Goal: Task Accomplishment & Management: Manage account settings

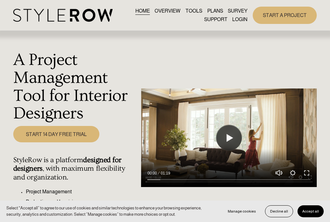
click at [235, 18] on link "LOGIN" at bounding box center [239, 19] width 15 height 9
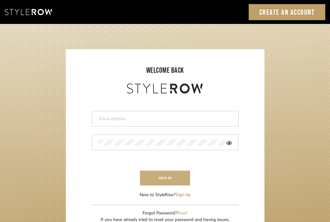
type input "divya.aok@gmail.com"
click at [164, 181] on button "sign in" at bounding box center [165, 178] width 50 height 15
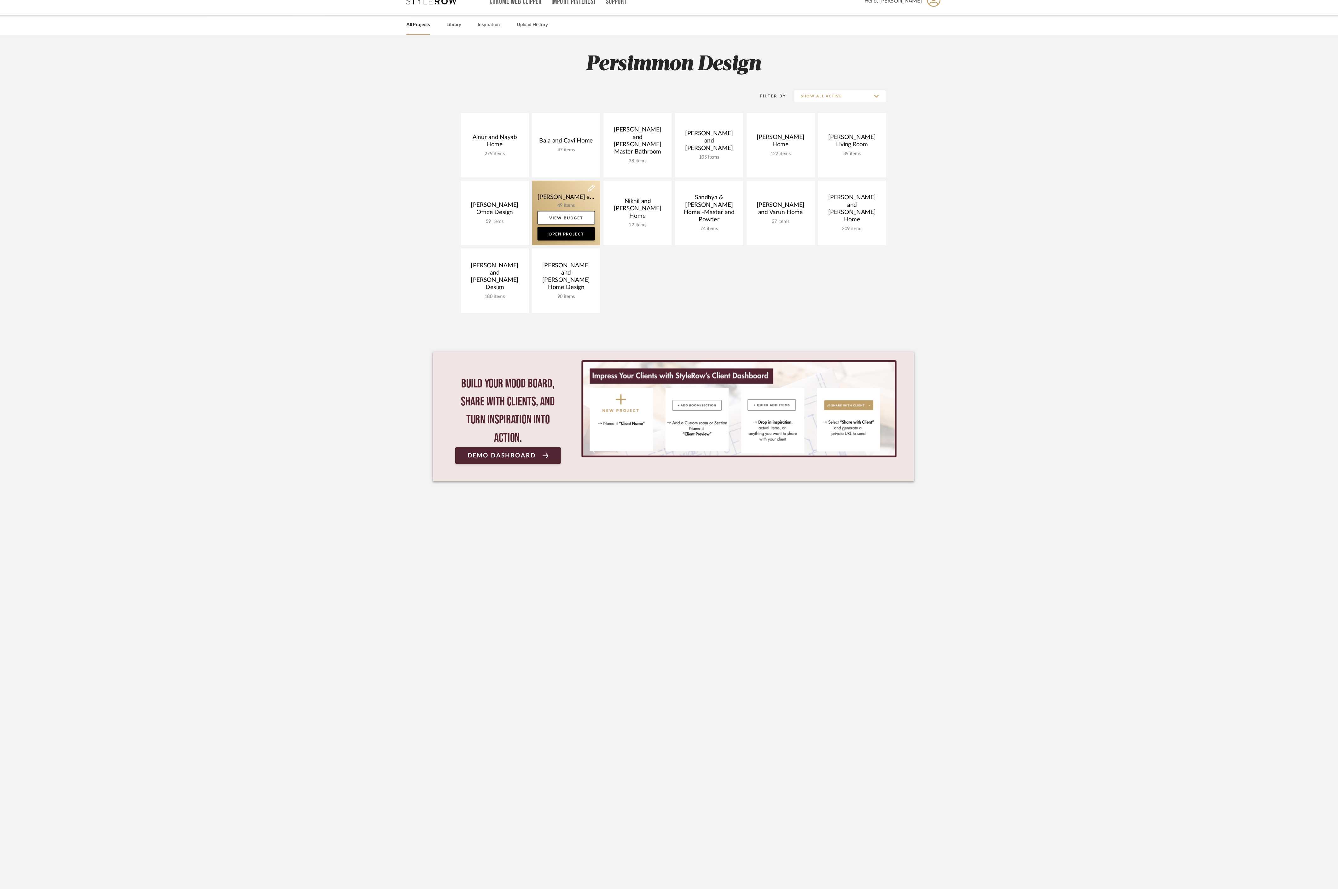
click at [558, 191] on link at bounding box center [568, 213] width 64 height 61
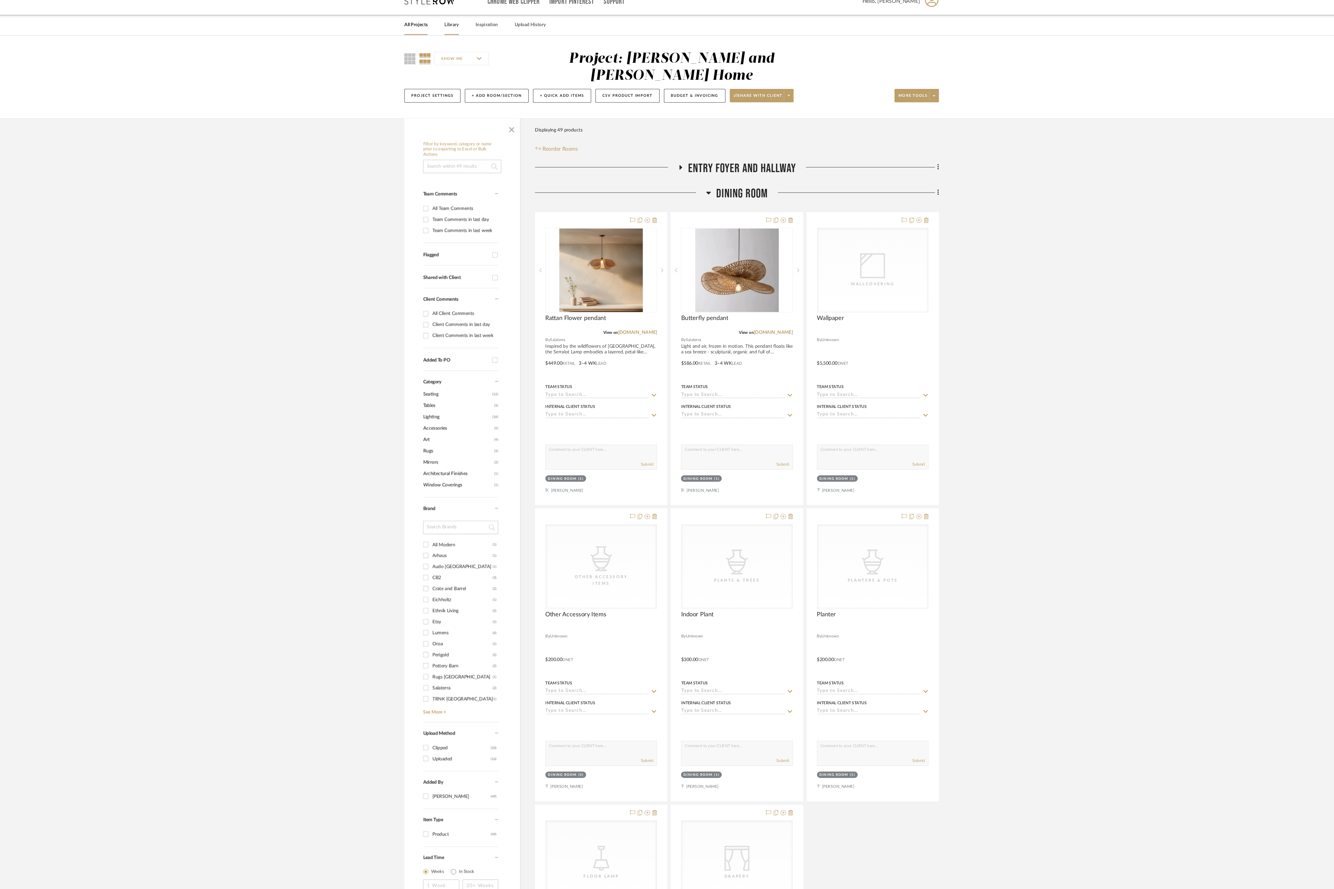
click at [461, 35] on link "Library" at bounding box center [460, 35] width 14 height 9
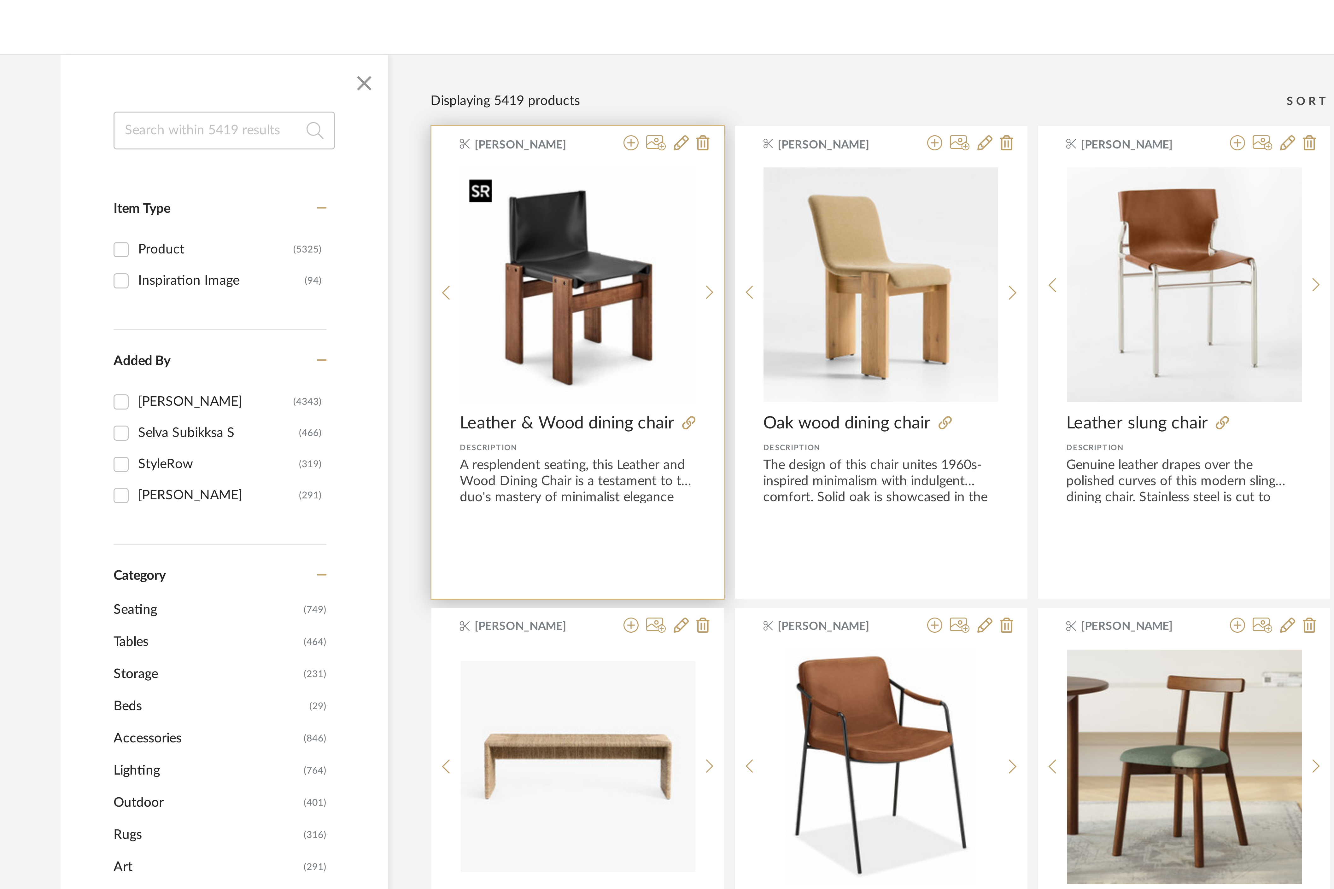
click at [590, 197] on img "0" at bounding box center [587, 174] width 78 height 78
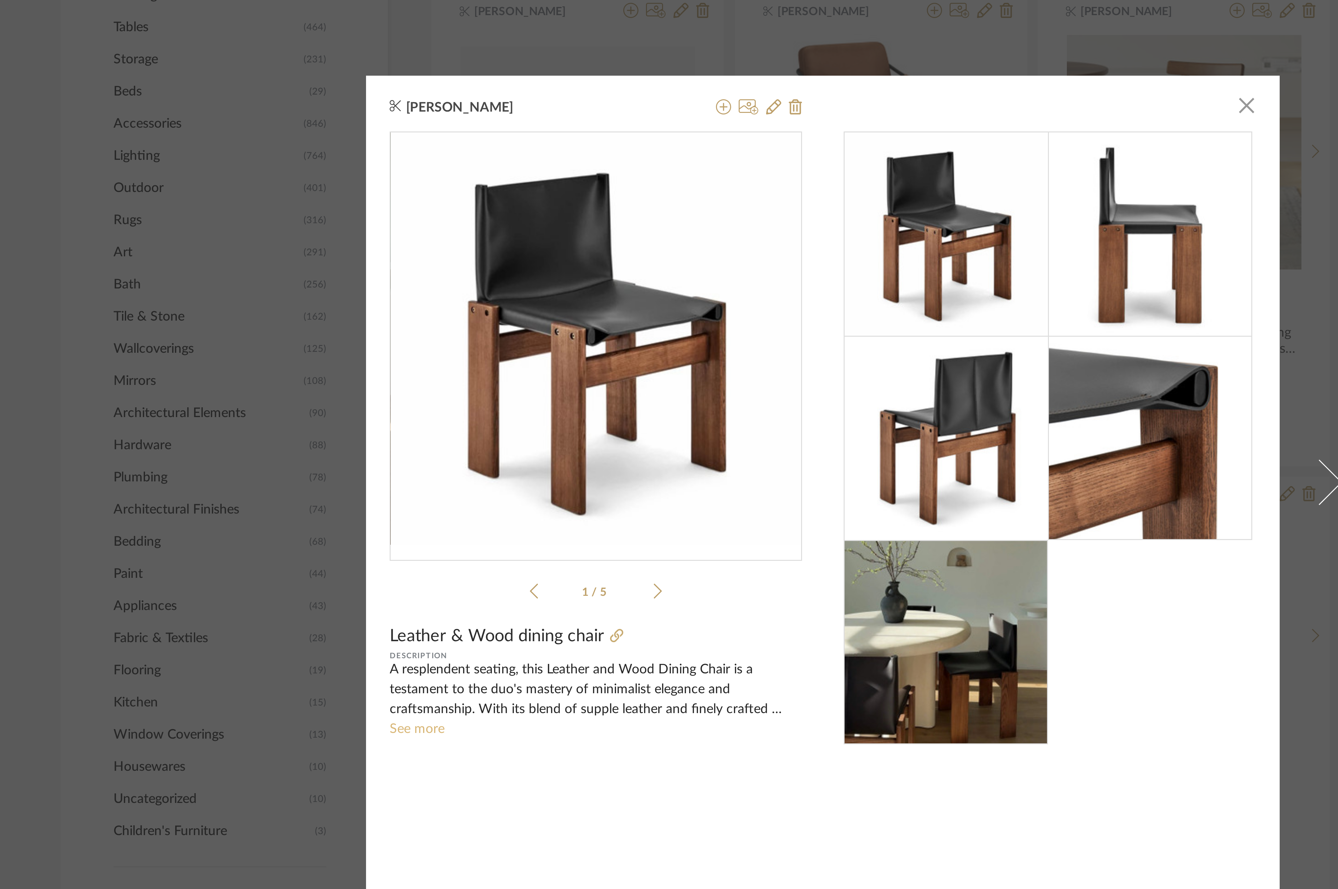
click at [530, 527] on link "See more" at bounding box center [534, 527] width 18 height 4
click at [651, 319] on icon at bounding box center [652, 319] width 5 height 5
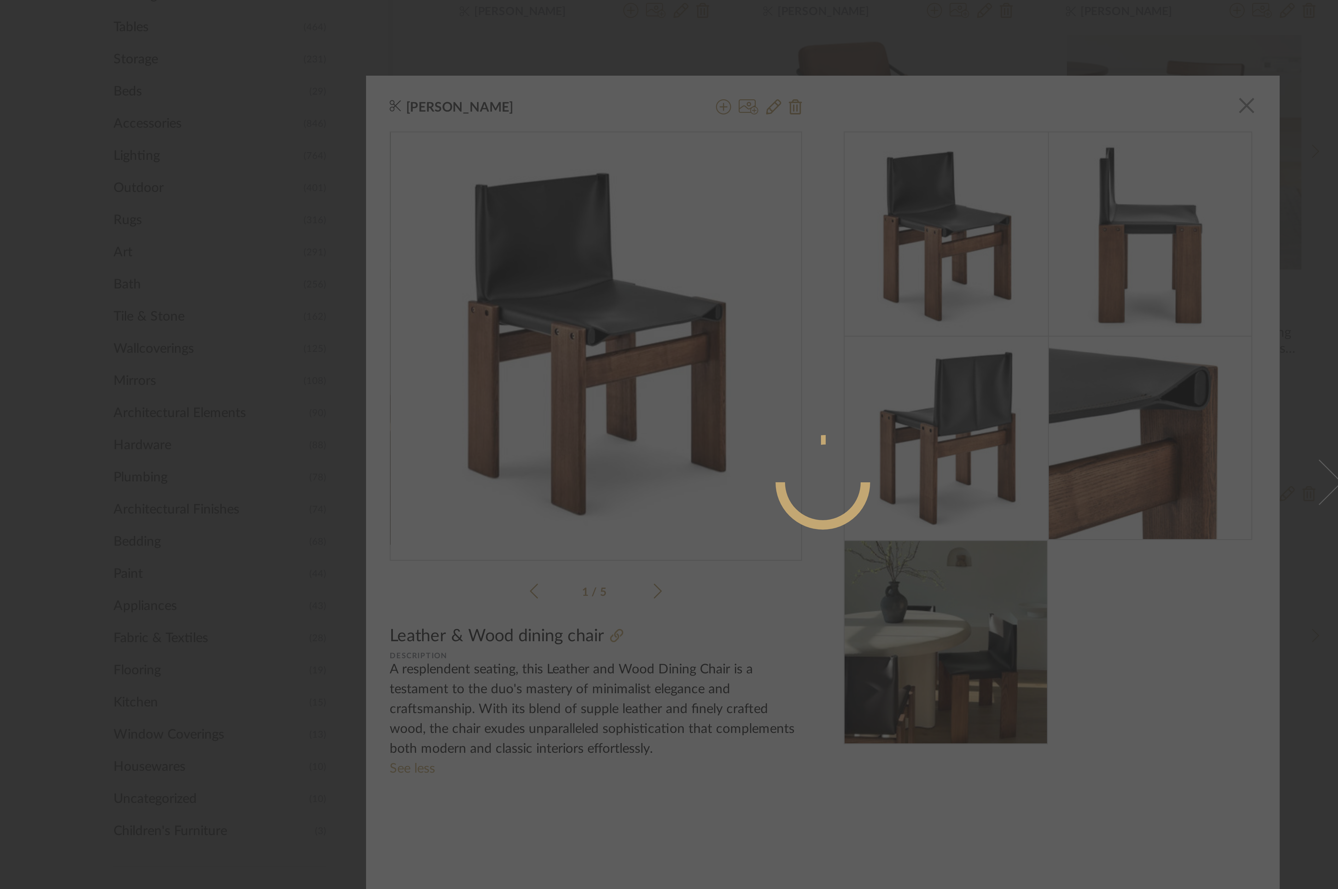
radio input "true"
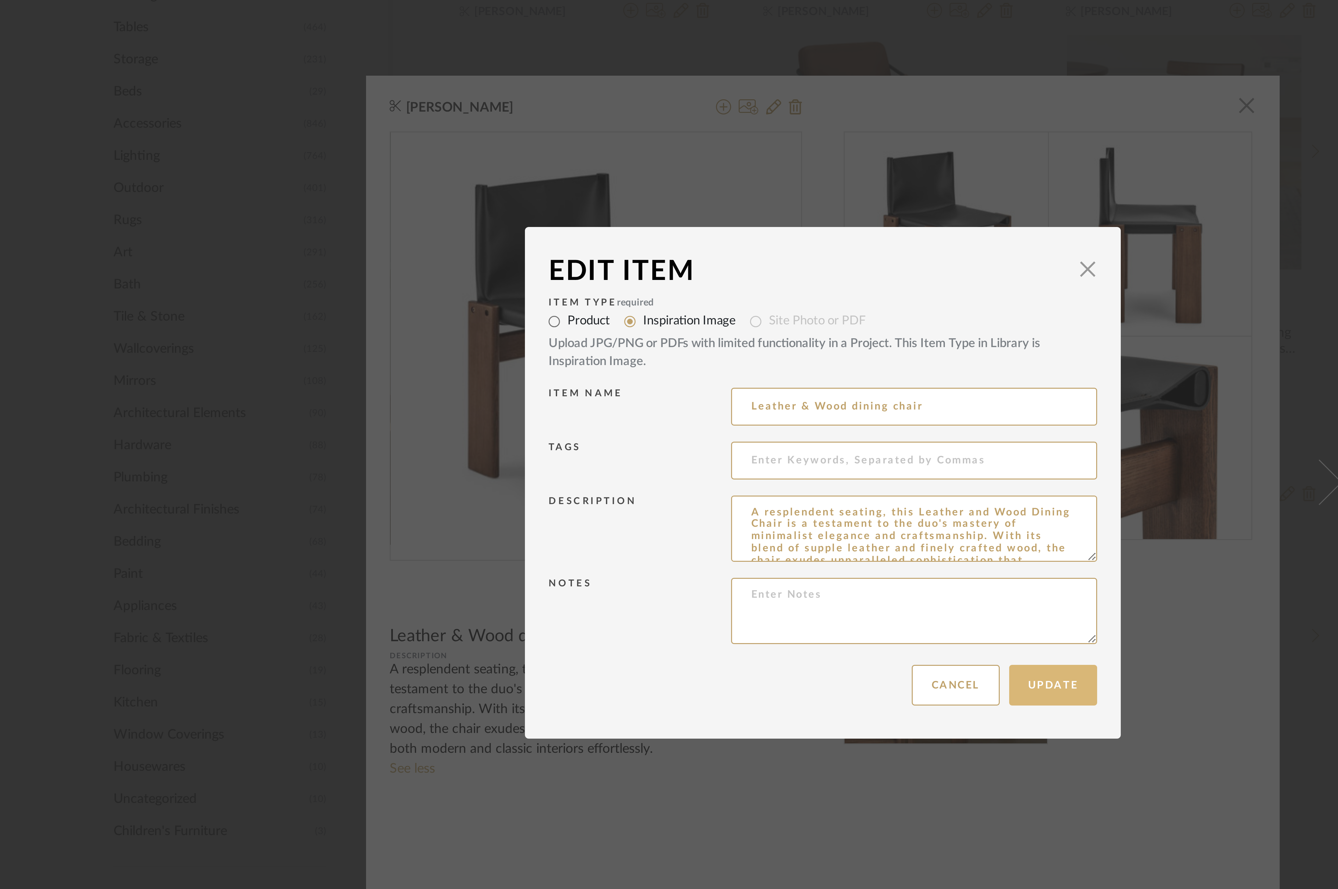
click at [749, 515] on button "Update" at bounding box center [745, 512] width 29 height 14
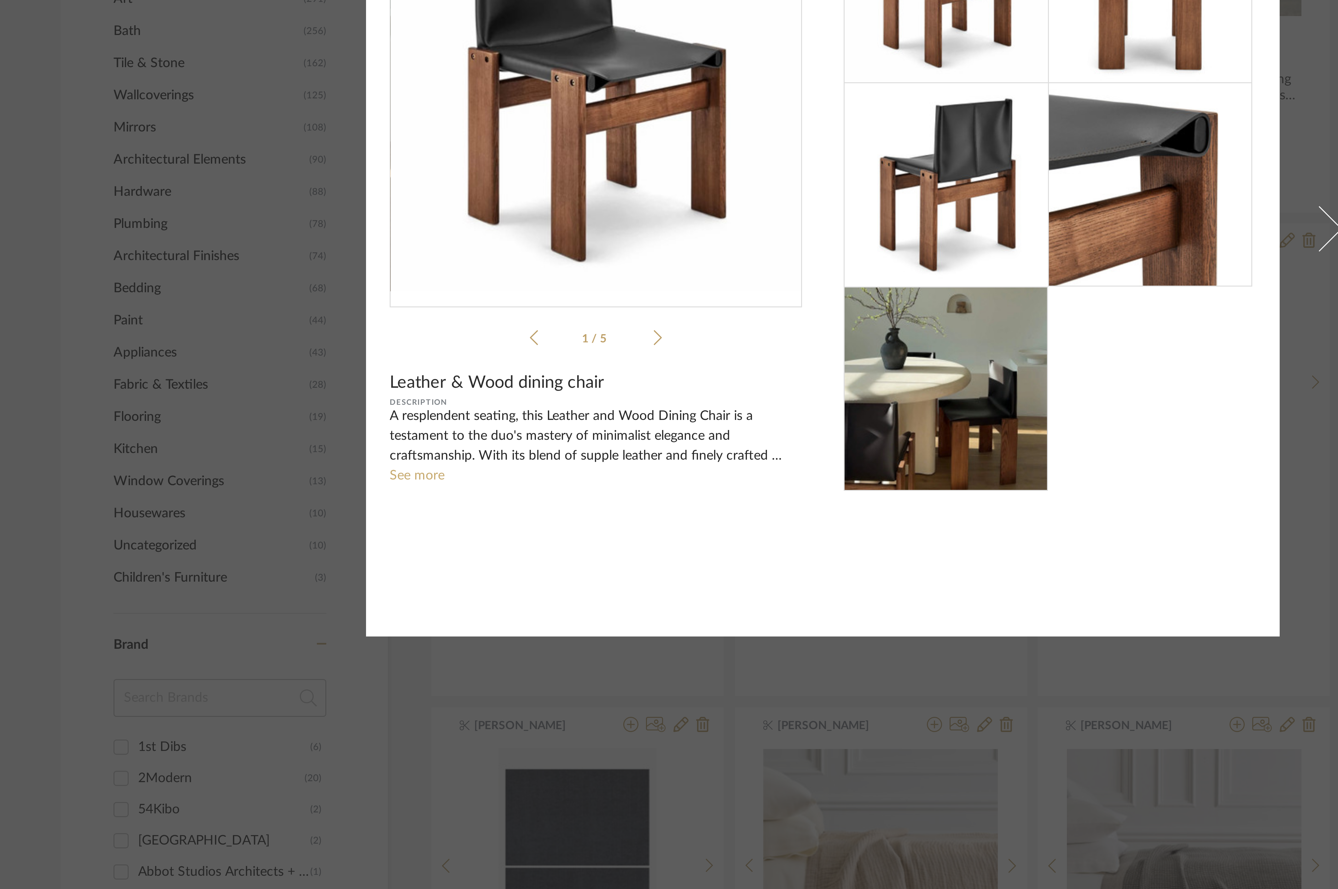
click at [730, 595] on div "Divya Ashok × 1 / 5 Leather & Wood dining chair Description A resplendent seati…" at bounding box center [669, 444] width 1338 height 889
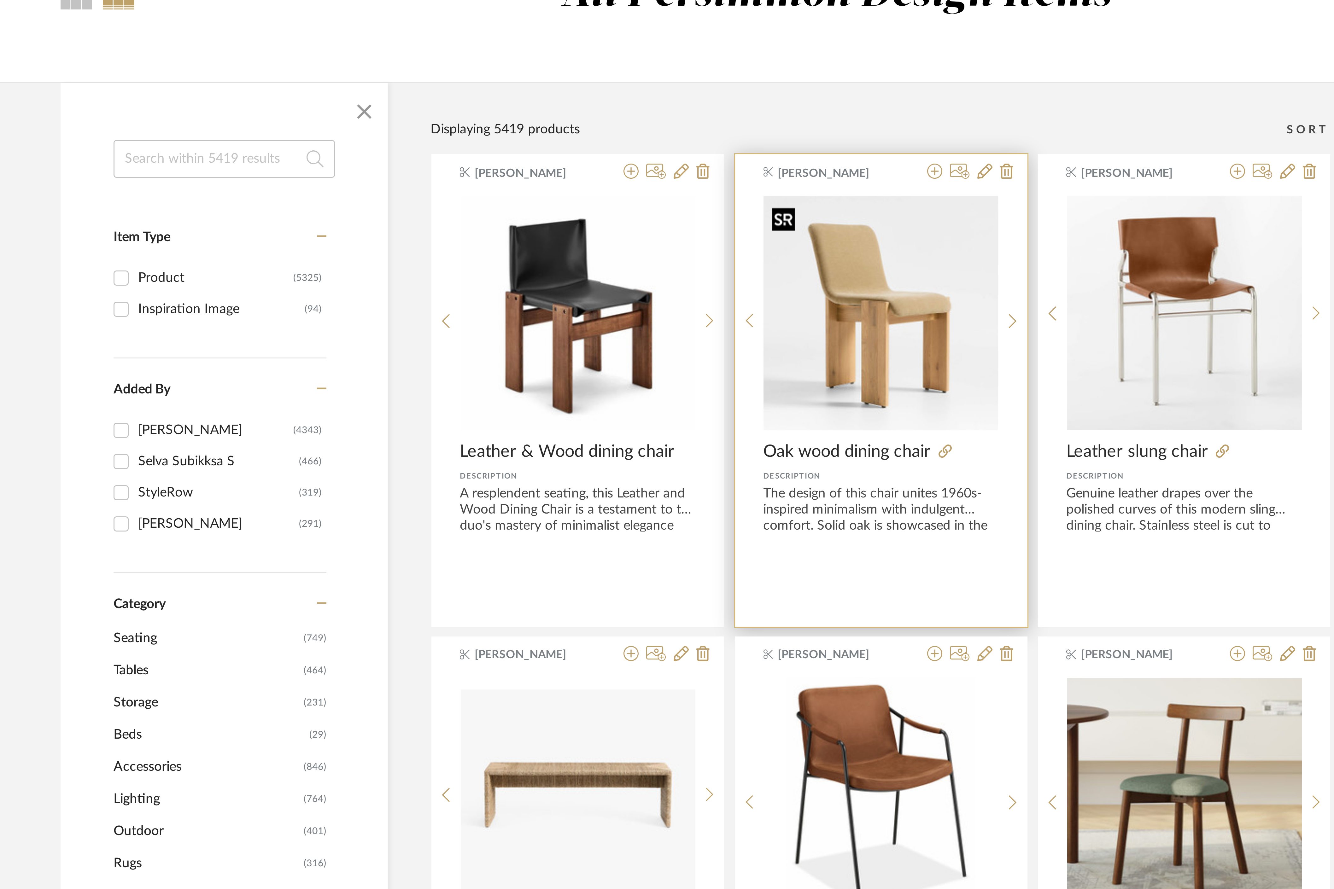
click at [704, 167] on img "0" at bounding box center [688, 174] width 78 height 78
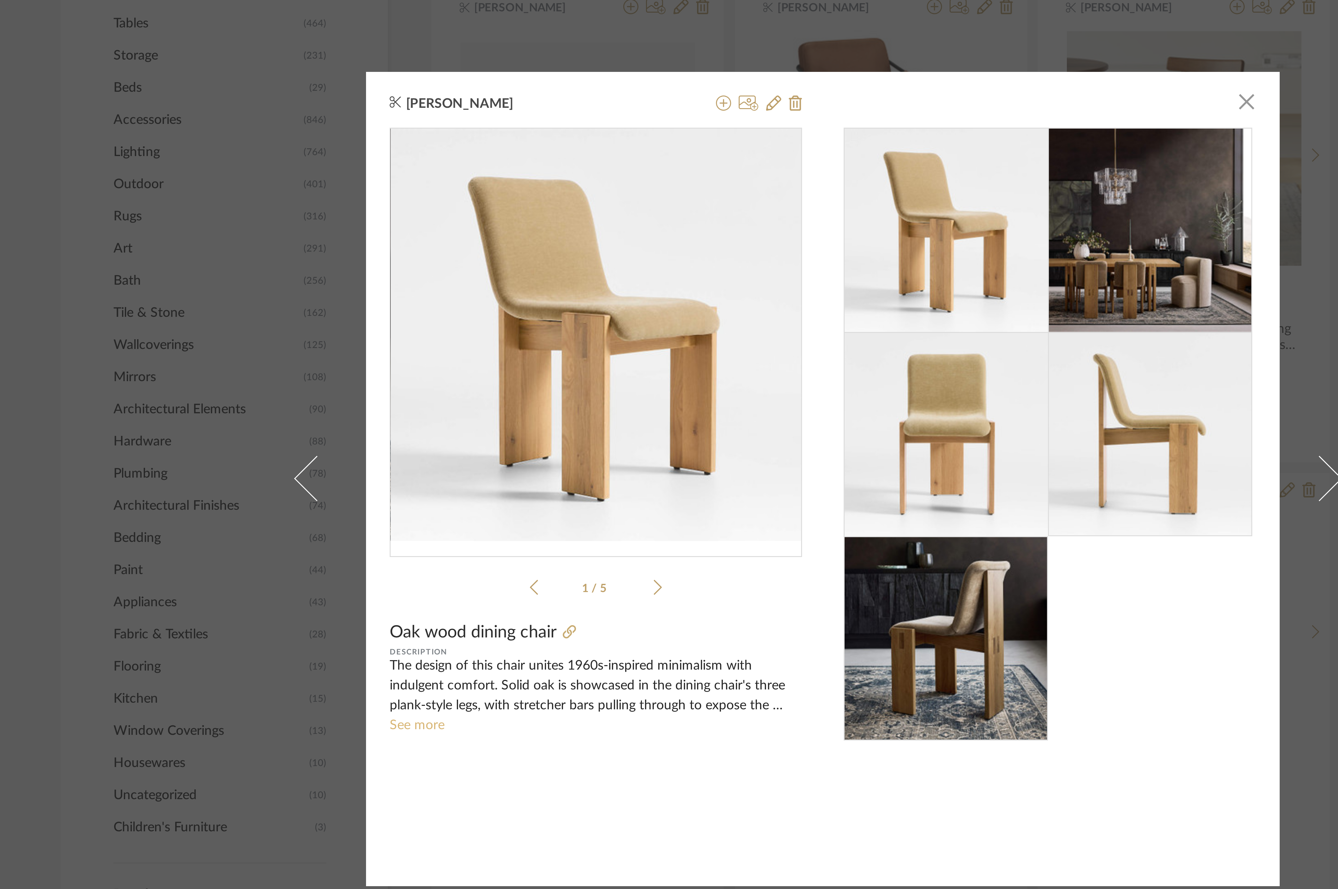
click at [534, 527] on link "See more" at bounding box center [534, 527] width 18 height 4
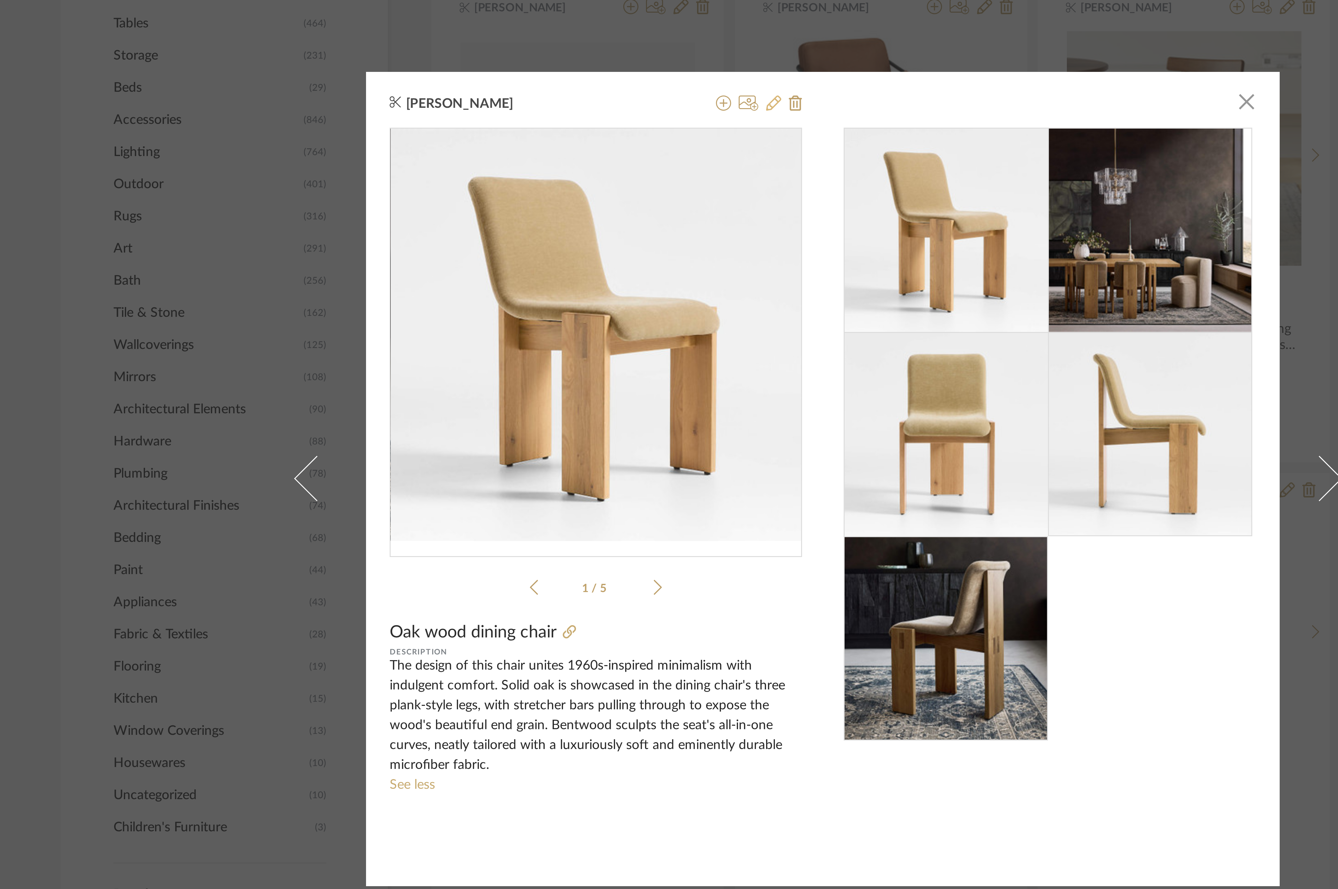
click at [652, 318] on icon at bounding box center [652, 319] width 5 height 5
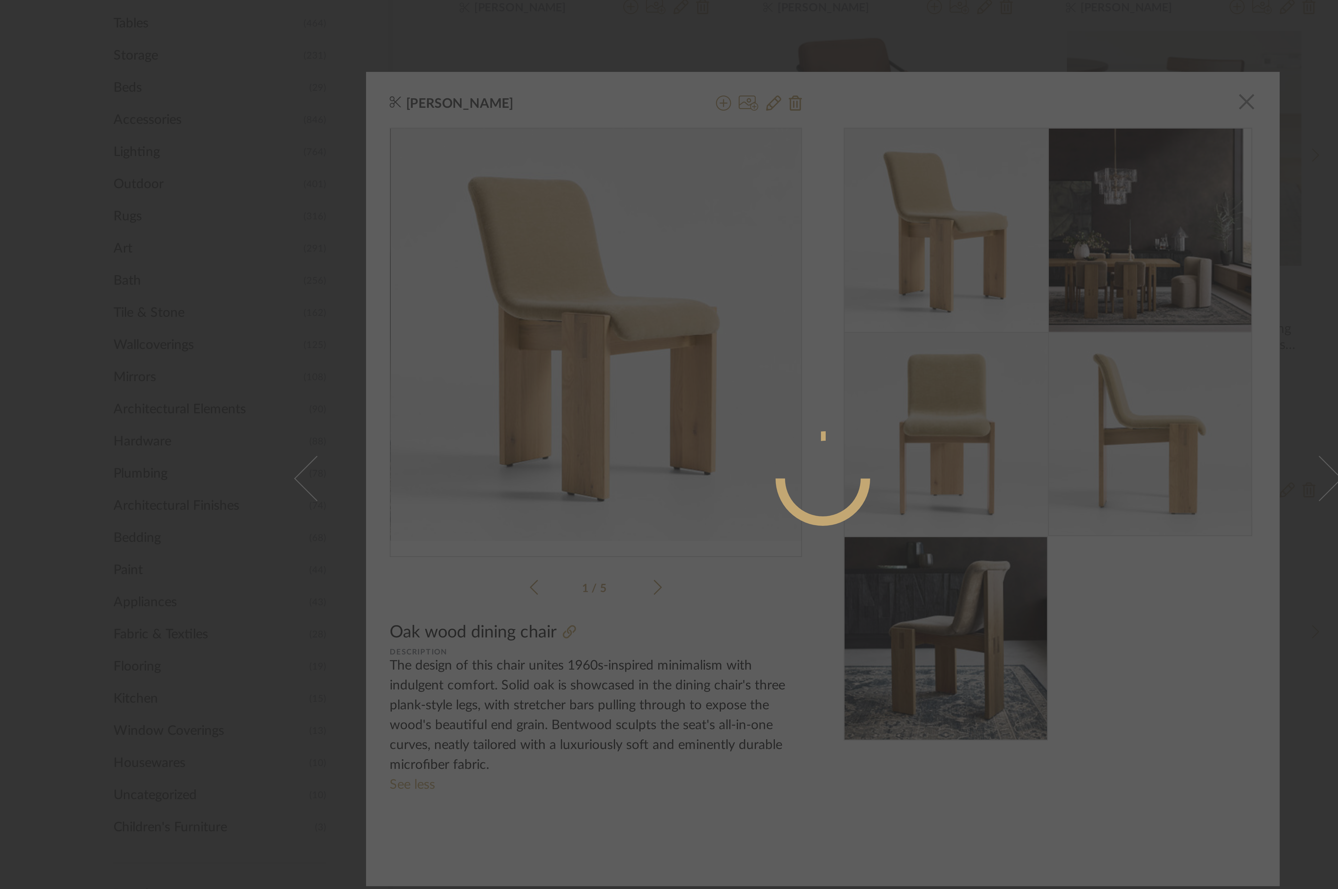
radio input "true"
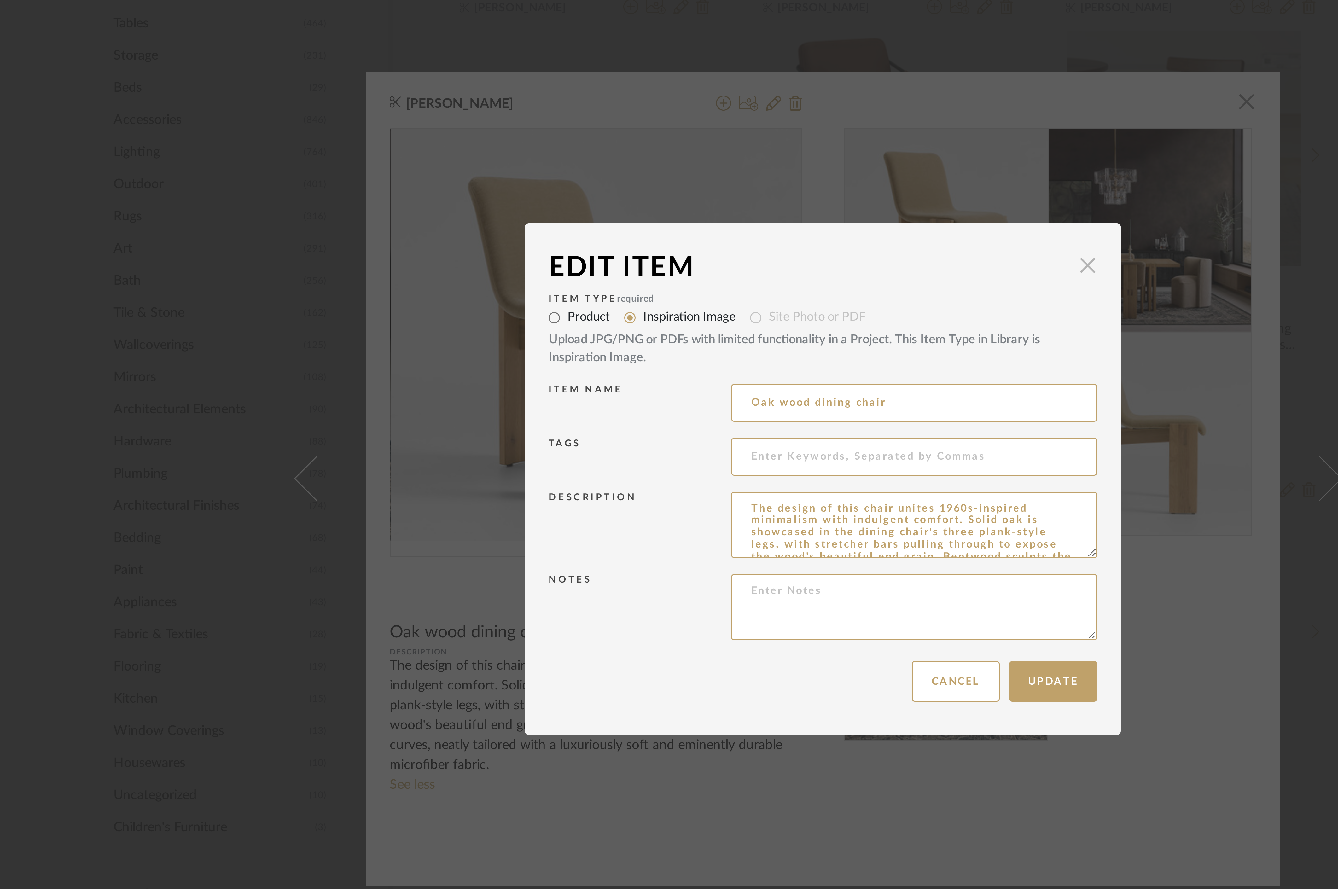
click at [756, 375] on span "button" at bounding box center [757, 373] width 13 height 13
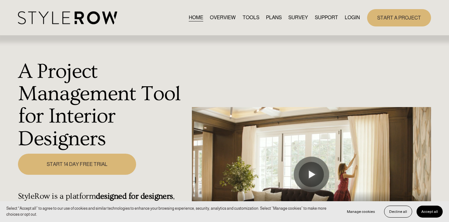
click at [349, 16] on link "LOGIN" at bounding box center [352, 18] width 15 height 9
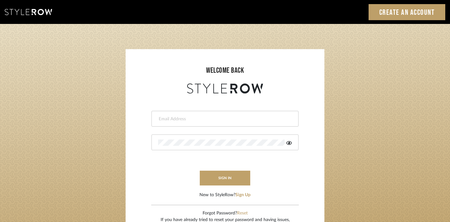
type input "[EMAIL_ADDRESS][DOMAIN_NAME]"
click at [216, 173] on button "sign in" at bounding box center [225, 178] width 50 height 15
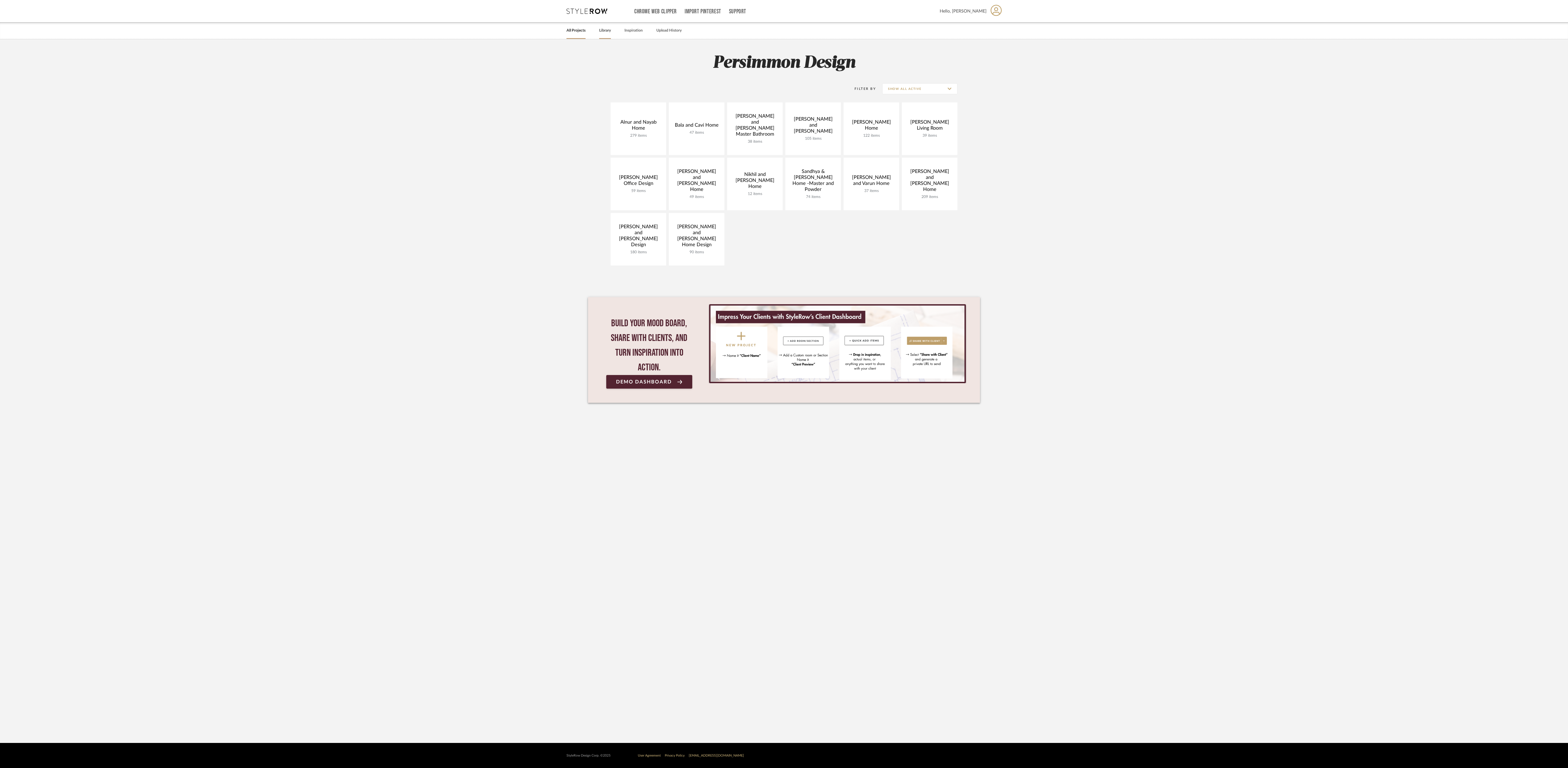
click at [605, 31] on link "Library" at bounding box center [605, 30] width 12 height 8
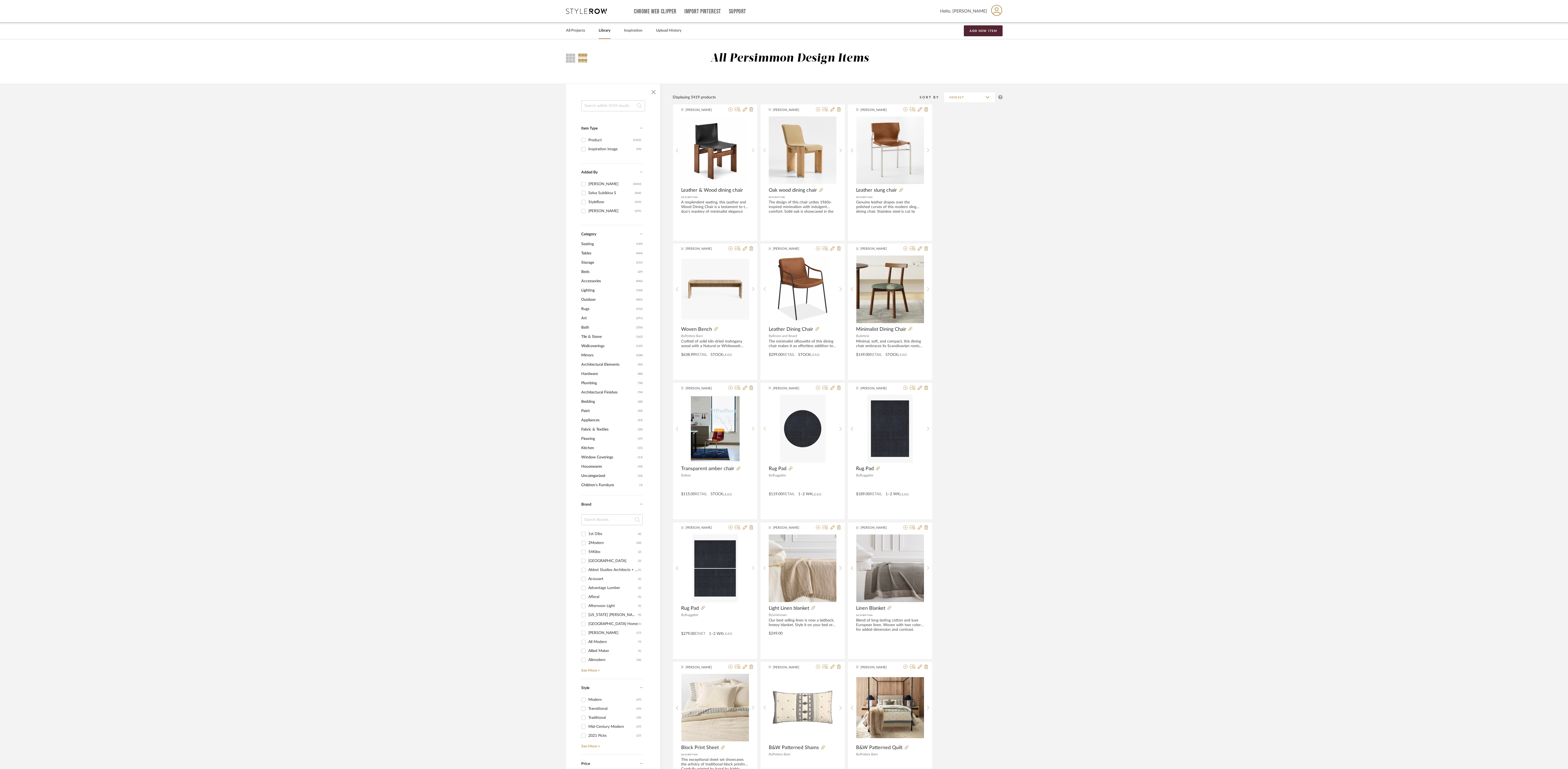
click at [621, 103] on input at bounding box center [614, 106] width 64 height 11
type input "lamptwist"
